Goal: Transaction & Acquisition: Purchase product/service

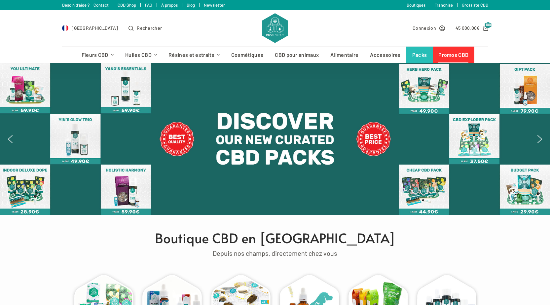
click at [449, 57] on link "Promos CBD" at bounding box center [454, 55] width 42 height 17
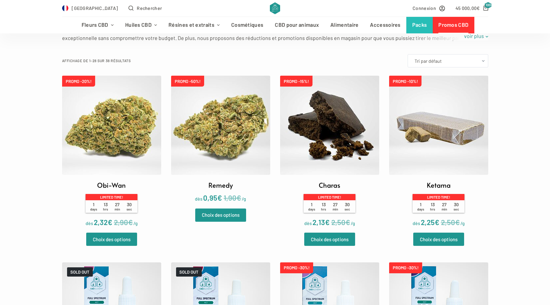
scroll to position [165, 0]
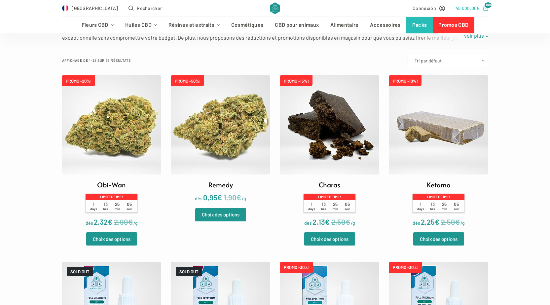
click at [478, 6] on span "€" at bounding box center [478, 8] width 3 height 6
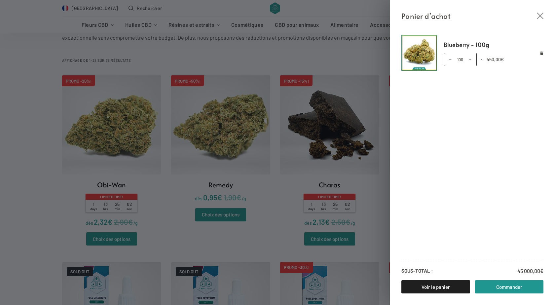
click at [541, 55] on div "quantité de Blueberry - 100g 100 × 450,00 €" at bounding box center [494, 59] width 100 height 13
click at [541, 55] on icon "Retirer Blueberry - 100g du panier" at bounding box center [542, 54] width 4 height 4
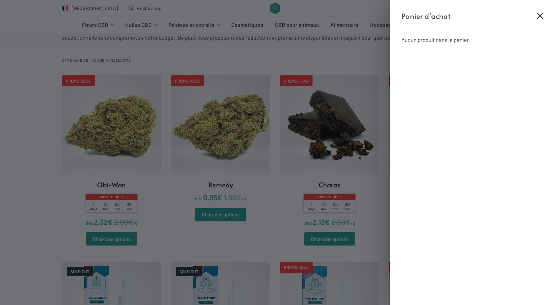
click at [541, 17] on icon "Fermer le tiroir du panier" at bounding box center [540, 16] width 7 height 7
